Goal: Task Accomplishment & Management: Use online tool/utility

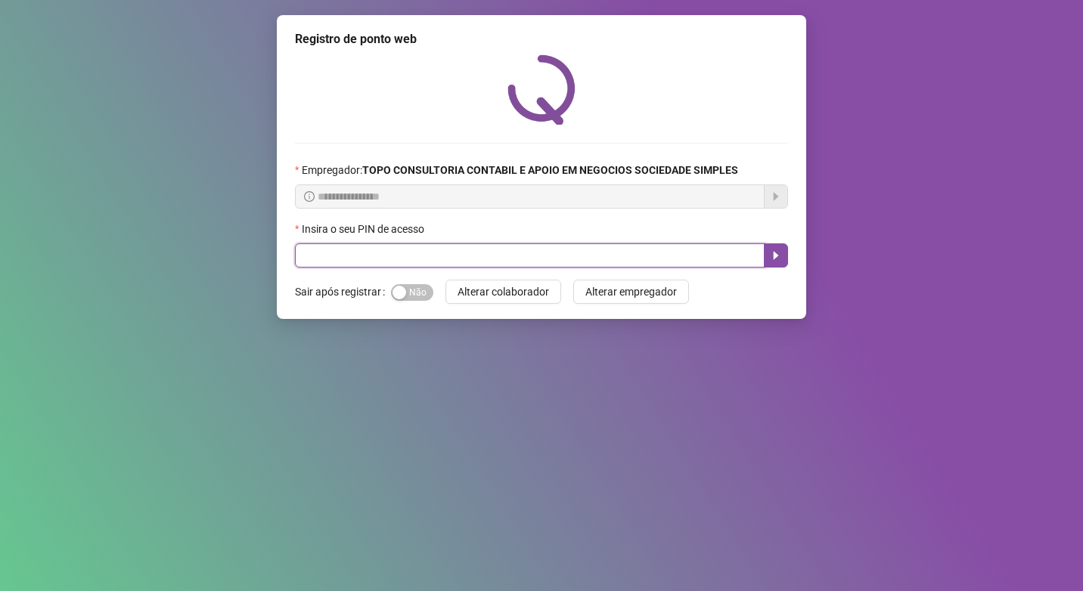
click at [430, 258] on input "text" at bounding box center [530, 256] width 470 height 24
type input "*****"
